Goal: Navigation & Orientation: Find specific page/section

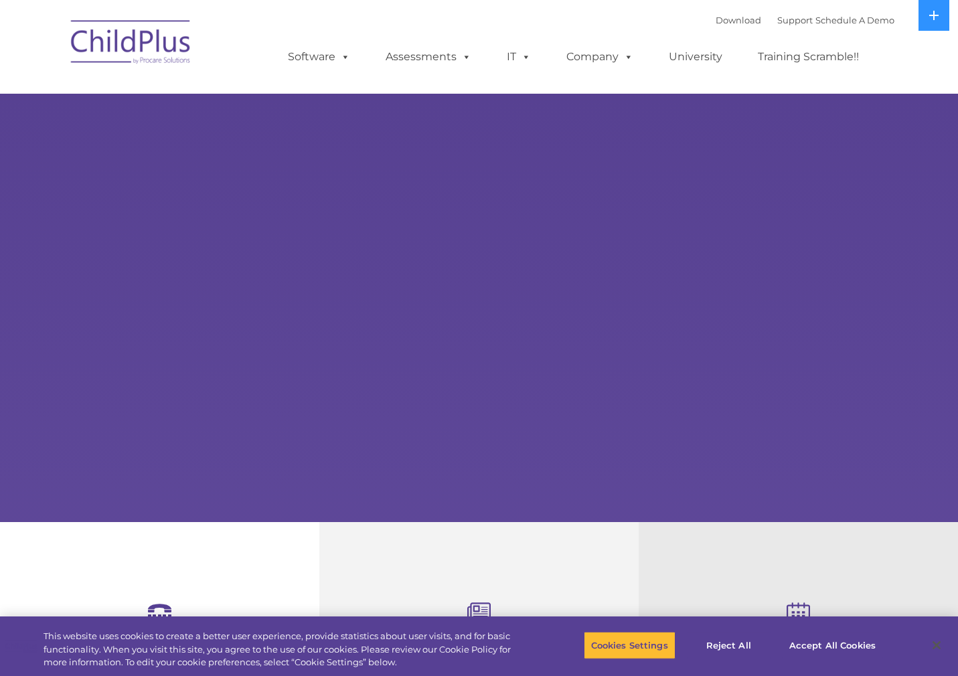
select select "MEDIUM"
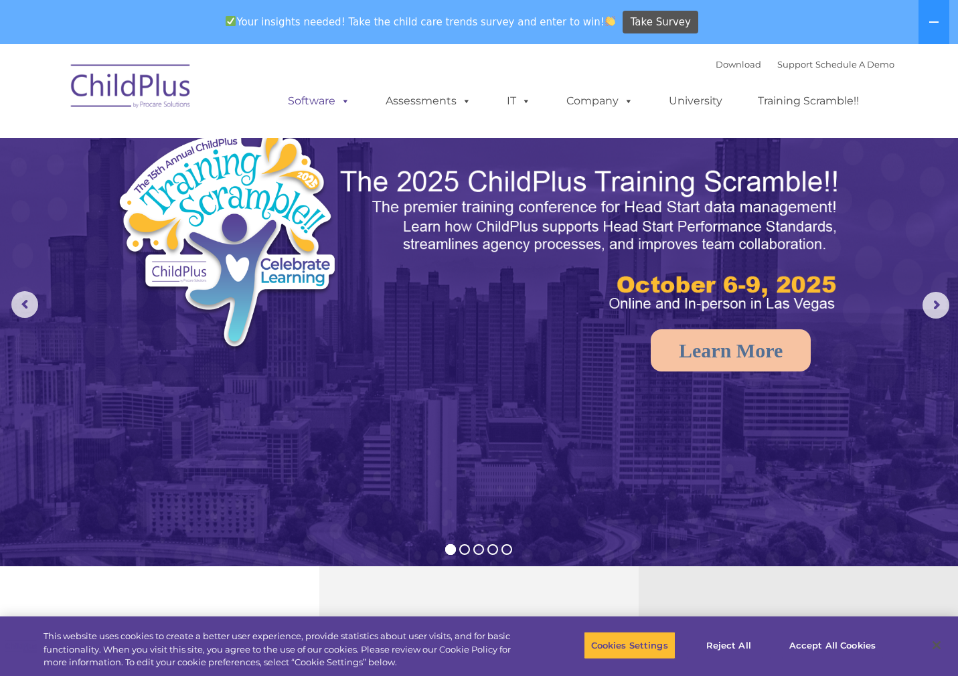
click at [341, 107] on span at bounding box center [342, 100] width 15 height 13
click at [333, 104] on link "Software" at bounding box center [318, 101] width 89 height 27
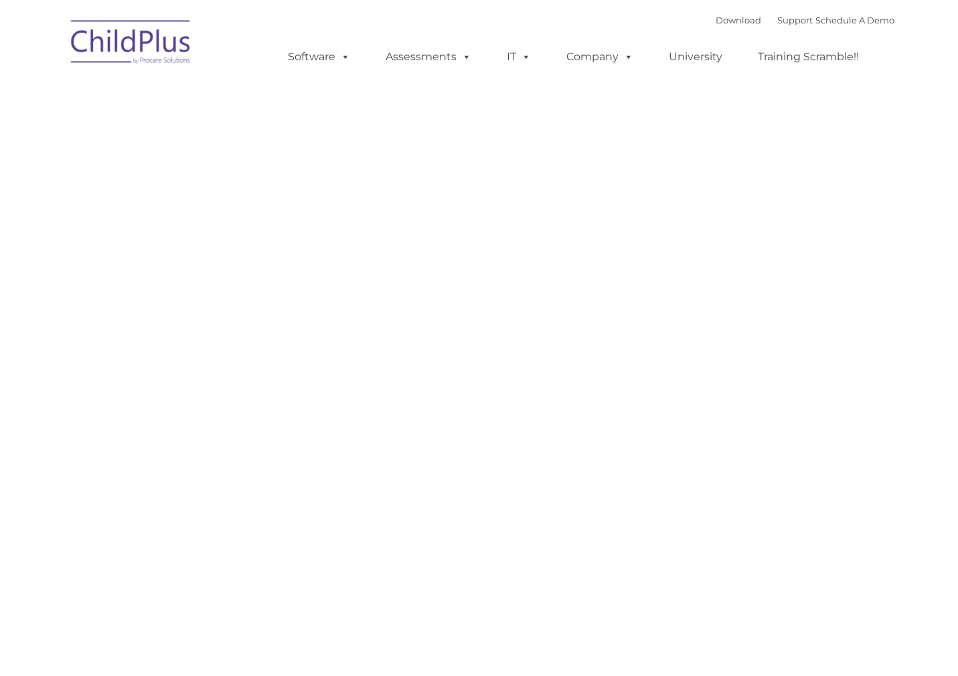
type input ""
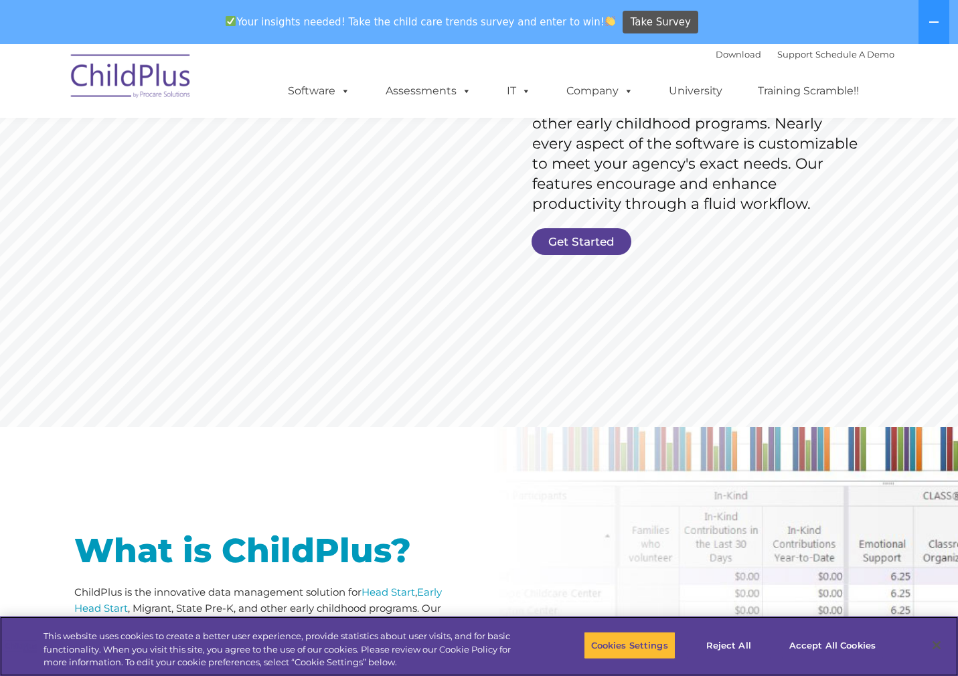
scroll to position [148, 0]
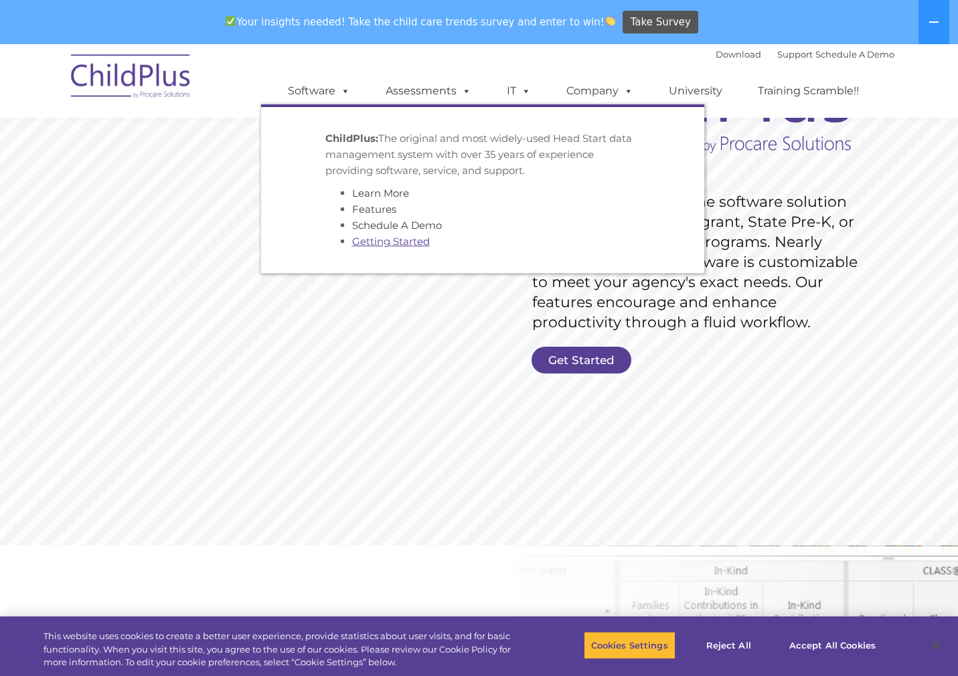
click at [379, 247] on link "Getting Started" at bounding box center [391, 241] width 78 height 13
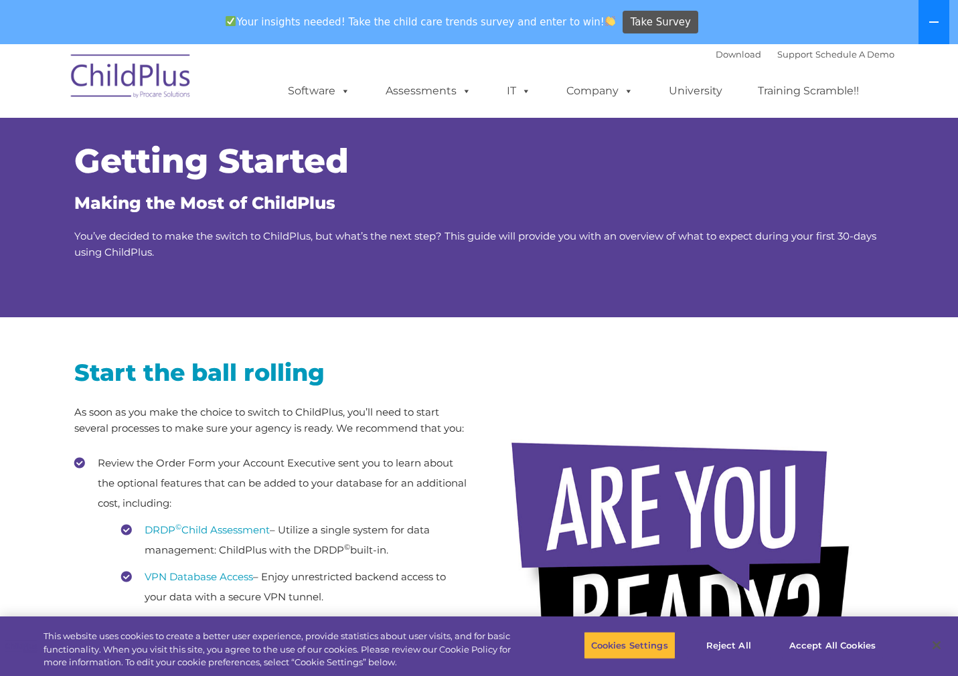
click at [942, 27] on button at bounding box center [933, 22] width 31 height 44
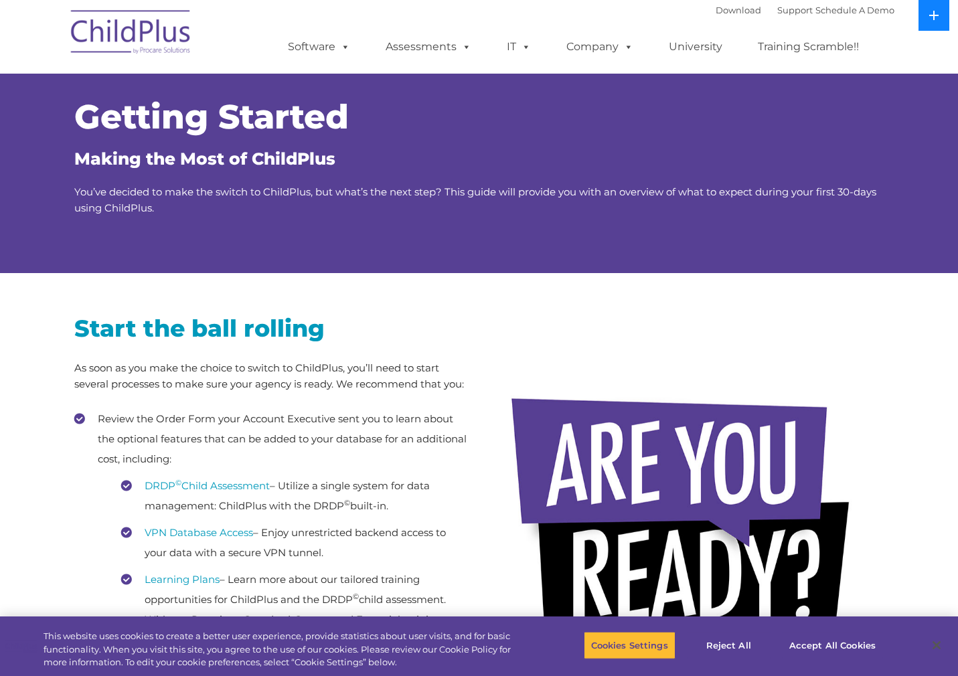
click at [936, 25] on button at bounding box center [933, 15] width 31 height 31
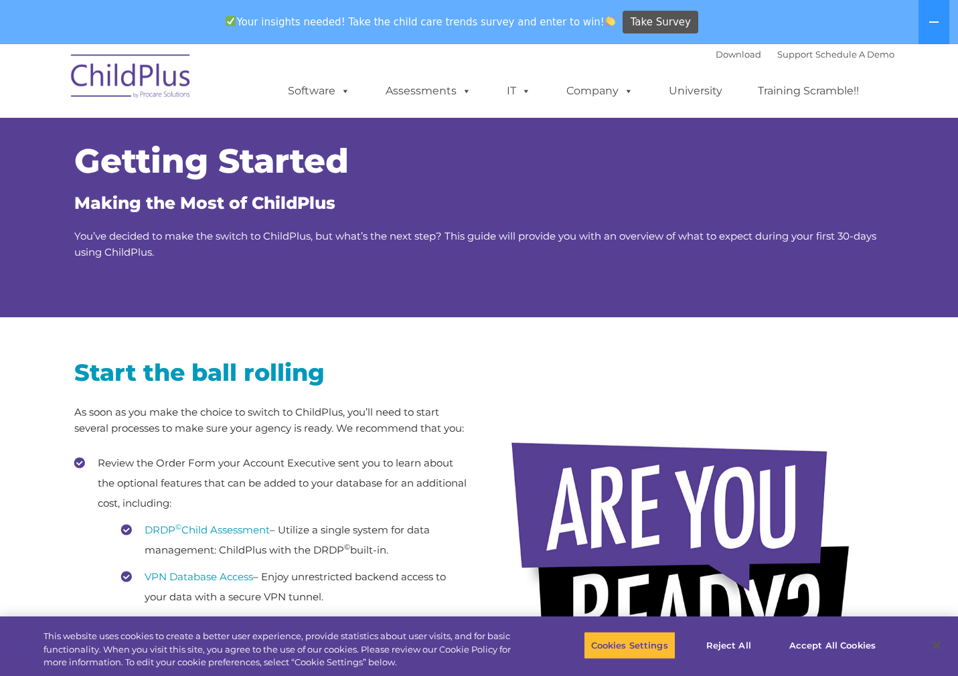
click at [159, 87] on img at bounding box center [131, 78] width 134 height 67
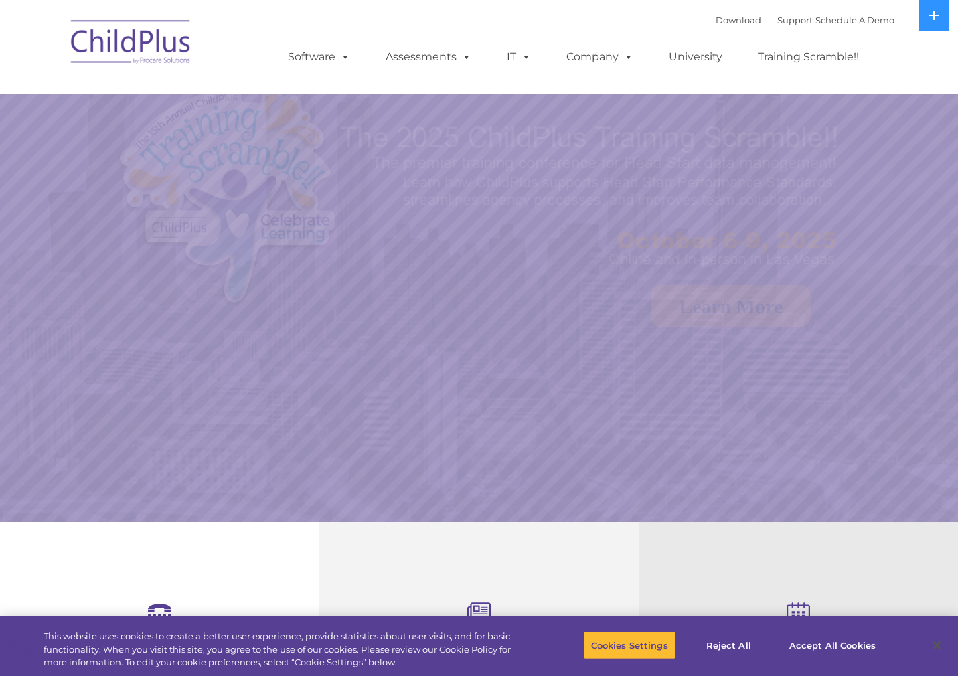
select select "MEDIUM"
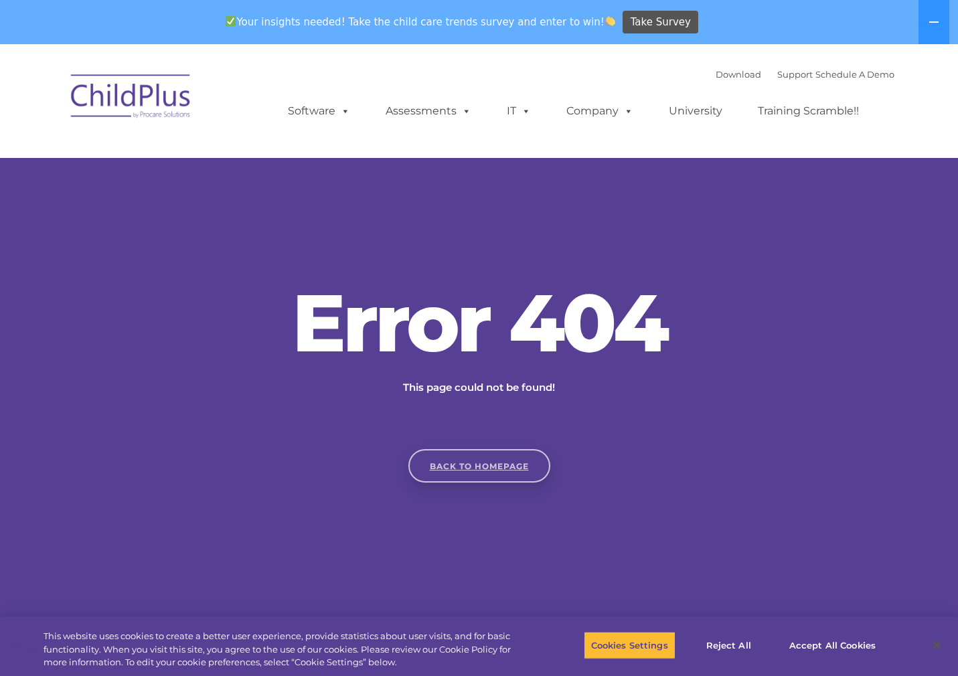
click at [474, 460] on link "Back to homepage" at bounding box center [479, 465] width 142 height 33
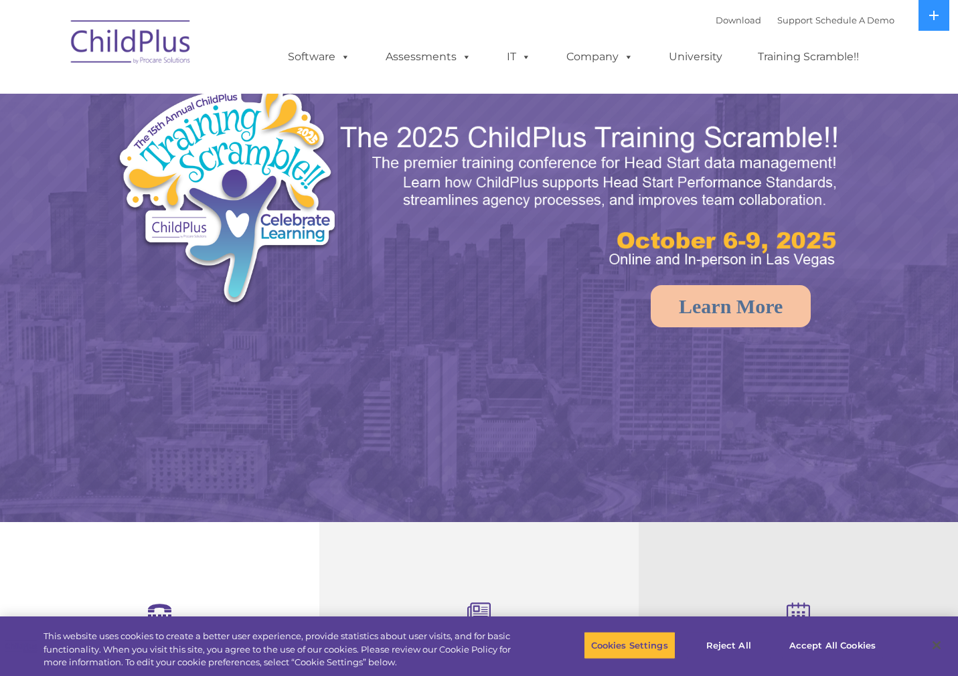
select select "MEDIUM"
